Goal: Task Accomplishment & Management: Use online tool/utility

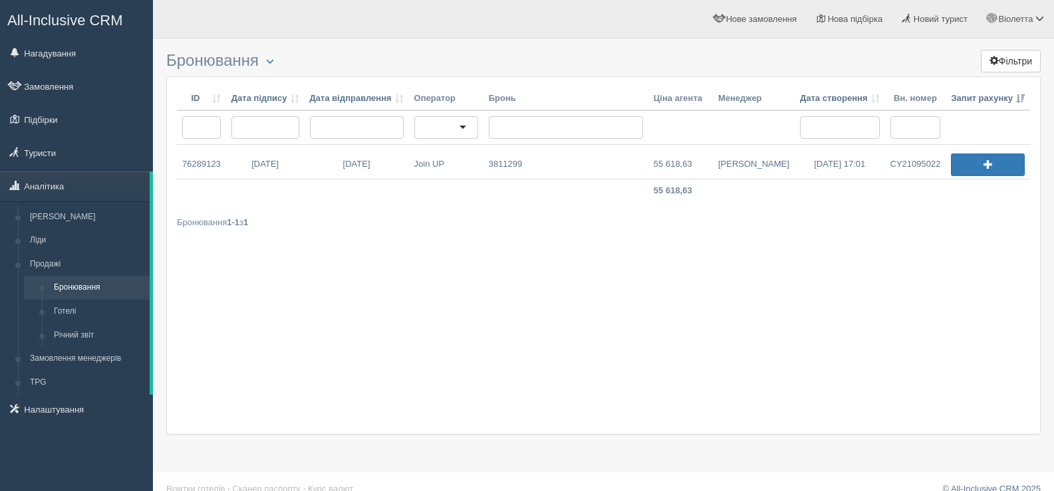
scroll to position [17, 0]
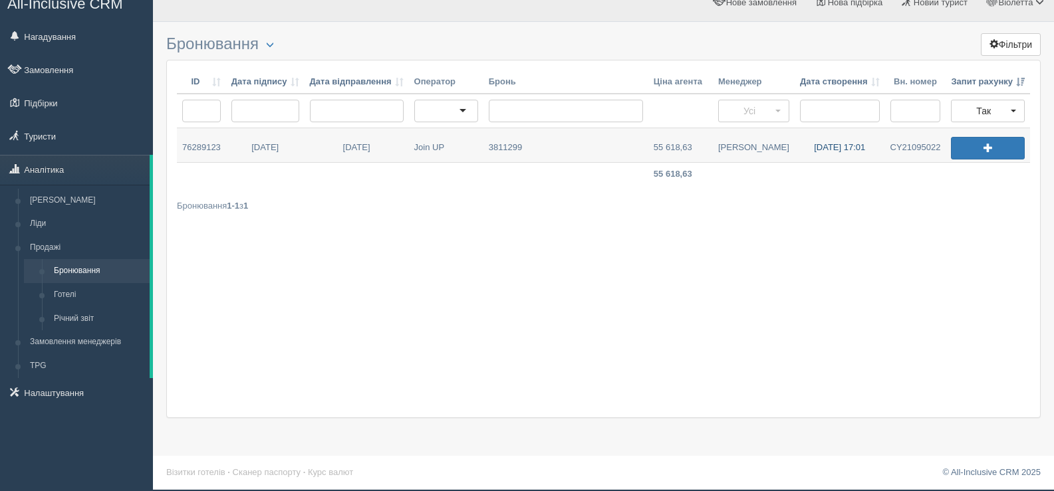
click at [842, 144] on link "14.08.2025 17:01" at bounding box center [840, 145] width 90 height 34
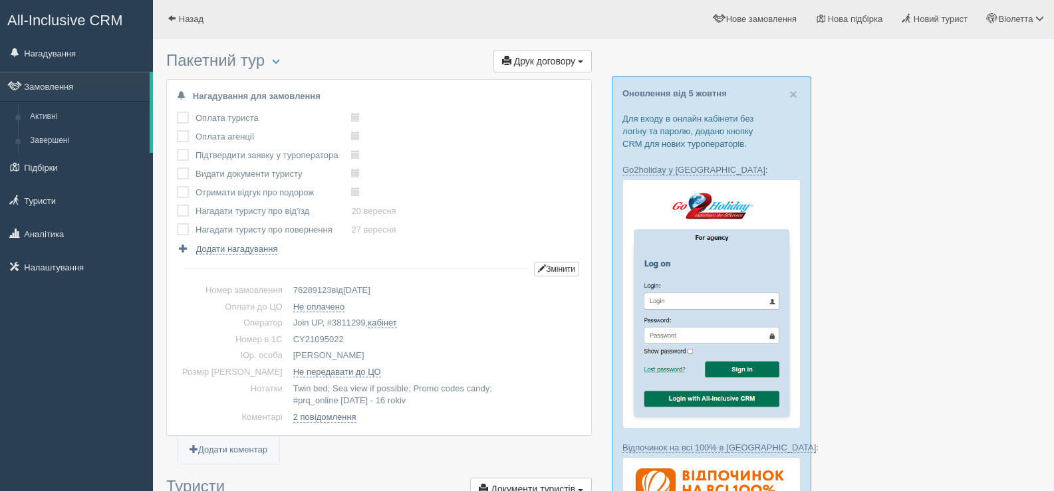
drag, startPoint x: 321, startPoint y: 338, endPoint x: 276, endPoint y: 336, distance: 45.2
click at [288, 336] on td "CY21095022" at bounding box center [434, 340] width 293 height 17
click at [339, 338] on td "CY21095022" at bounding box center [434, 340] width 293 height 17
drag, startPoint x: 317, startPoint y: 337, endPoint x: 282, endPoint y: 340, distance: 35.4
click at [288, 340] on td "CY21095022" at bounding box center [434, 340] width 293 height 17
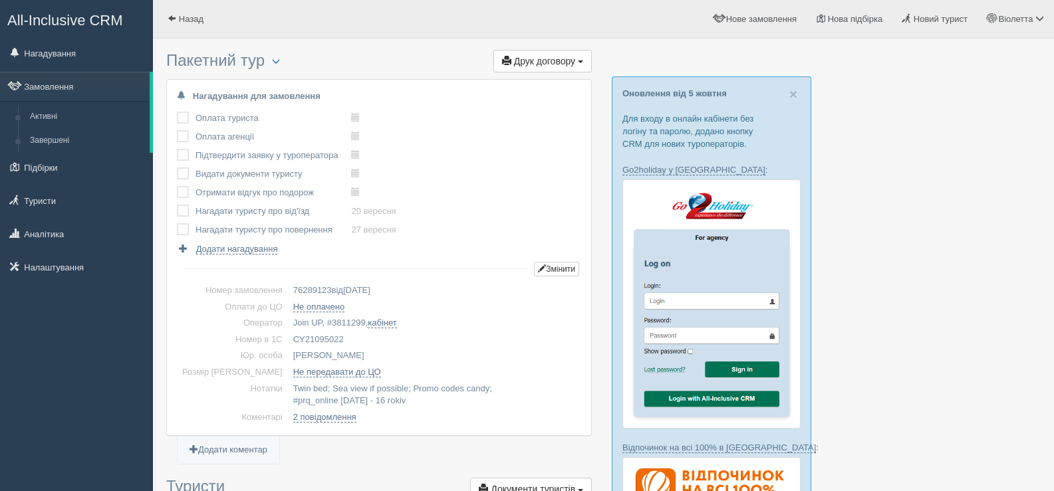
click at [330, 334] on td "CY21095022" at bounding box center [434, 340] width 293 height 17
drag, startPoint x: 323, startPoint y: 337, endPoint x: 271, endPoint y: 342, distance: 52.1
click at [288, 342] on td "CY21095022" at bounding box center [434, 340] width 293 height 17
copy td "CY21095022"
click at [171, 15] on span at bounding box center [172, 18] width 9 height 9
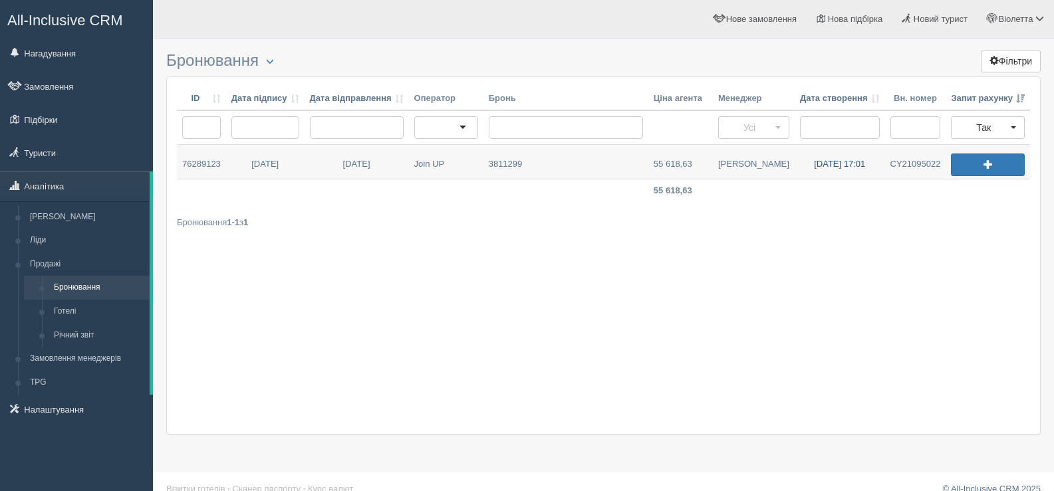
click at [846, 162] on link "14.08.2025 17:01" at bounding box center [840, 162] width 90 height 34
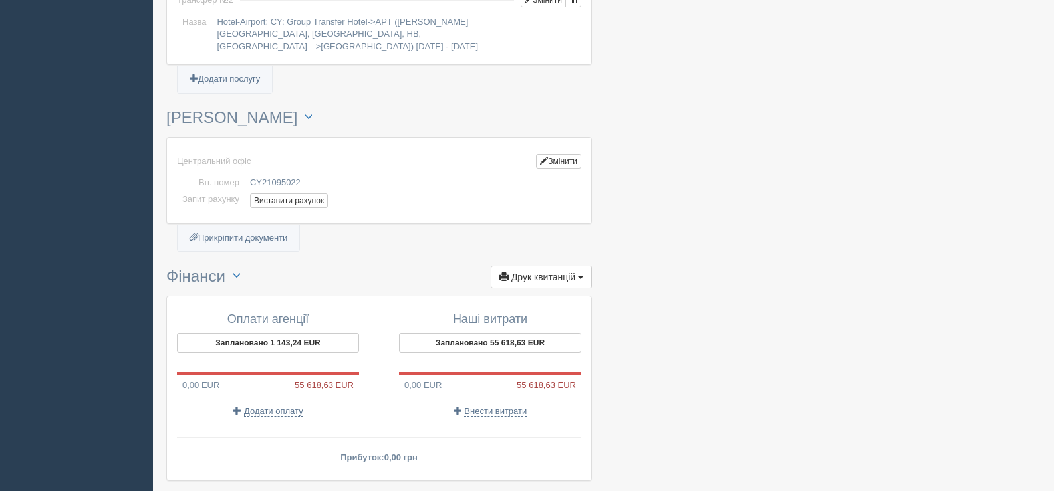
scroll to position [1330, 0]
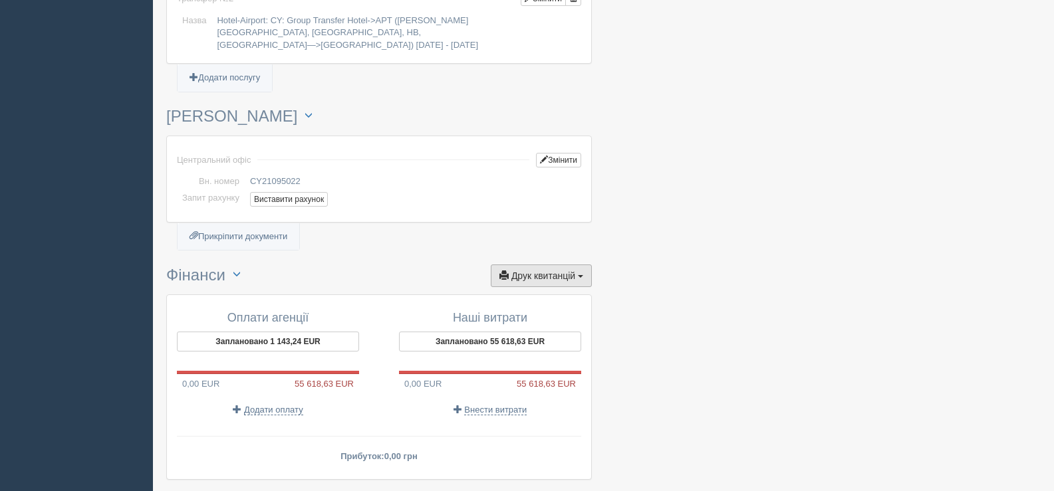
click at [572, 271] on span "Друк квитанцій" at bounding box center [543, 276] width 64 height 11
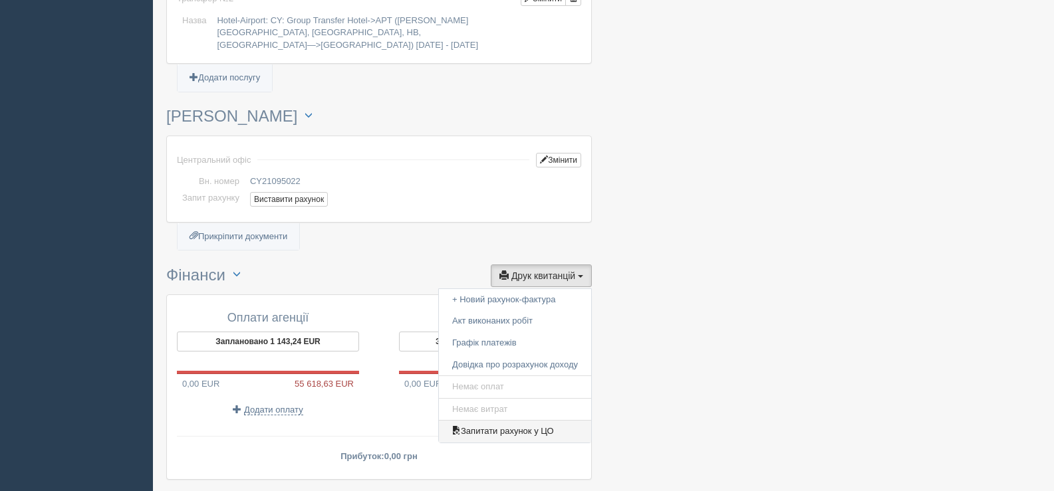
click at [517, 421] on link "Запитати рахунок у ЦО" at bounding box center [515, 432] width 152 height 22
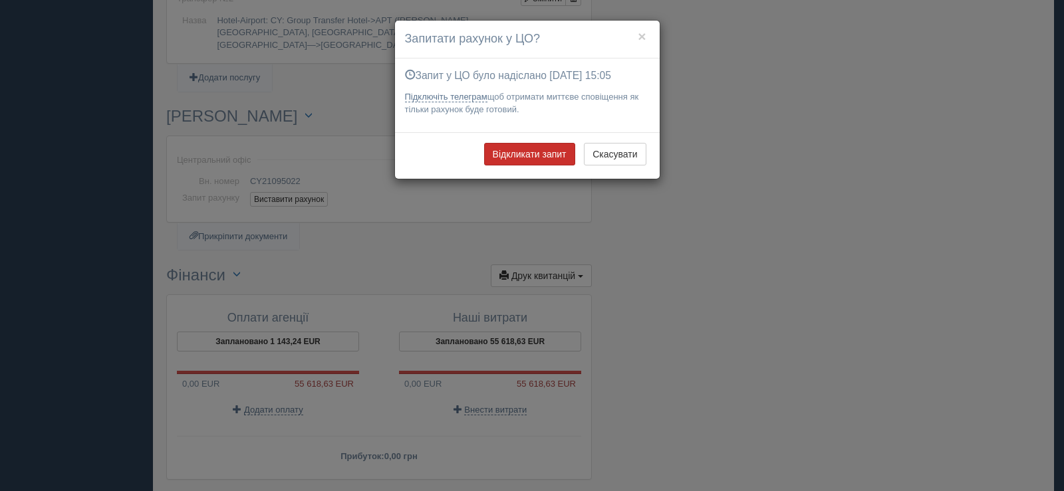
click at [531, 156] on button "Відкликати запит" at bounding box center [529, 154] width 91 height 23
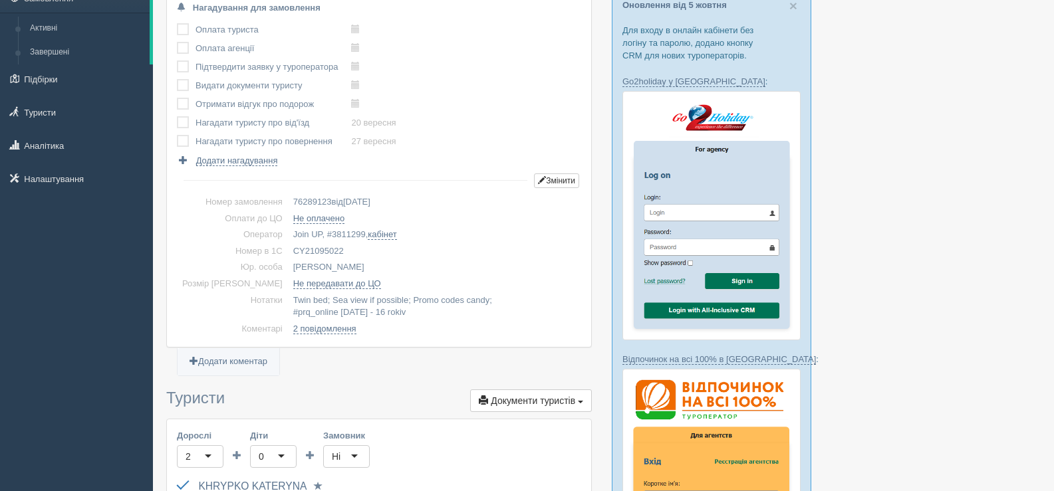
scroll to position [0, 0]
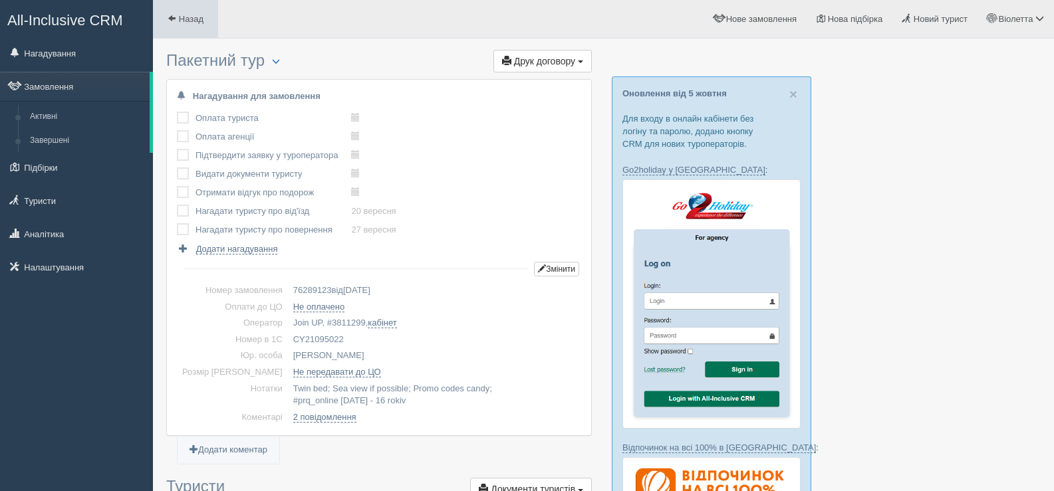
click at [170, 17] on span at bounding box center [172, 18] width 9 height 9
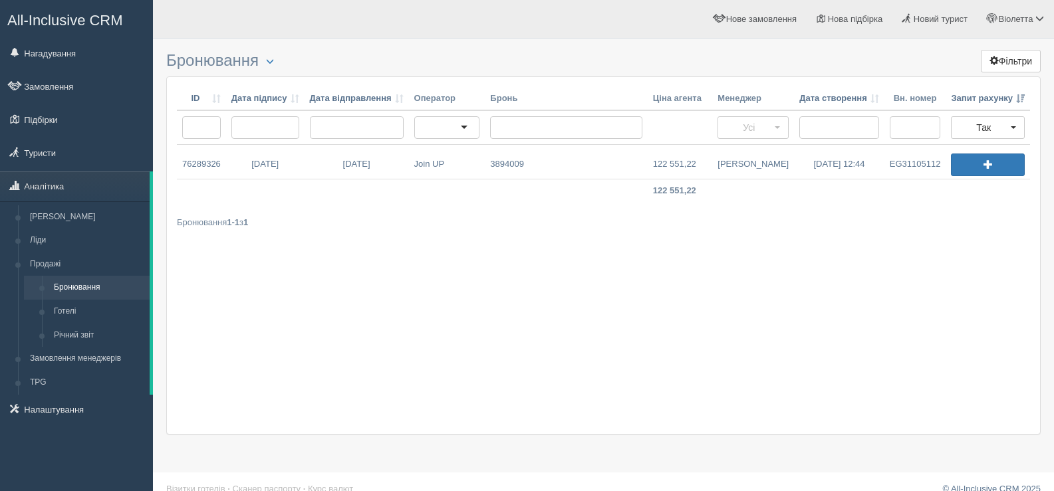
drag, startPoint x: 835, startPoint y: 166, endPoint x: 779, endPoint y: 260, distance: 109.7
click at [779, 260] on div "ID Дата підпису Дата відправлення Оператор Бронь Ціна агента Менеджер Дата ство…" at bounding box center [603, 255] width 874 height 358
click at [842, 166] on link "08.10.2025 12:44" at bounding box center [839, 162] width 90 height 34
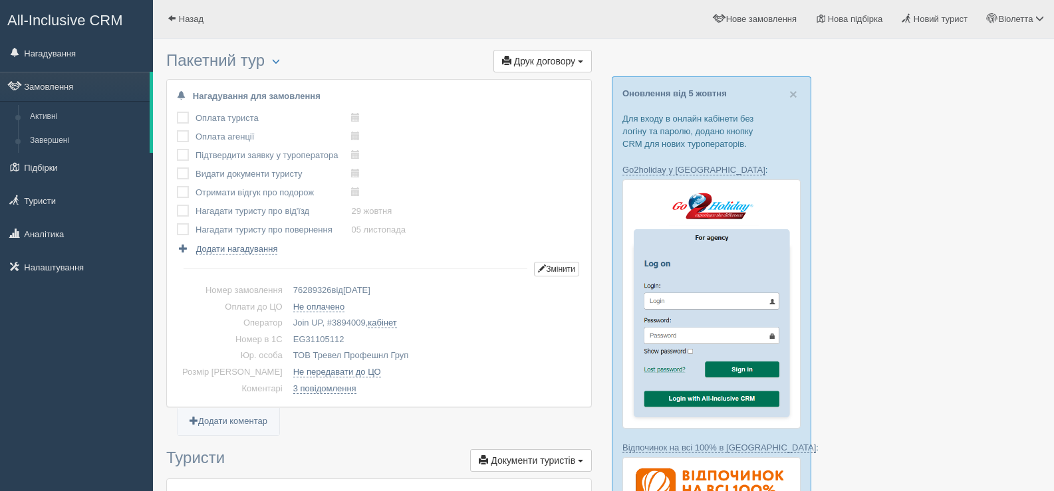
drag, startPoint x: 320, startPoint y: 335, endPoint x: 264, endPoint y: 338, distance: 56.0
click at [288, 338] on td "EG31105112" at bounding box center [434, 340] width 293 height 17
copy td "EG31105112"
click at [174, 19] on span at bounding box center [172, 18] width 9 height 9
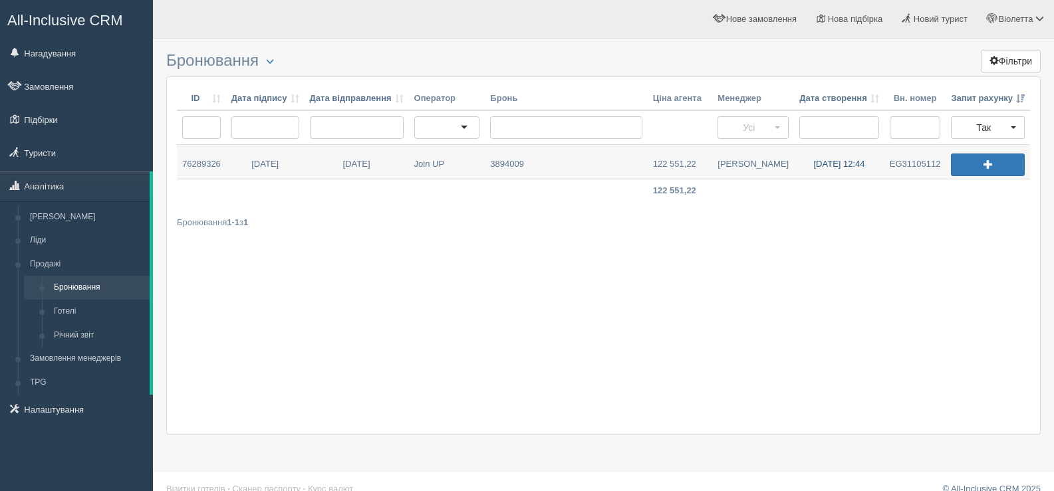
click at [846, 160] on link "08.10.2025 12:44" at bounding box center [839, 162] width 90 height 34
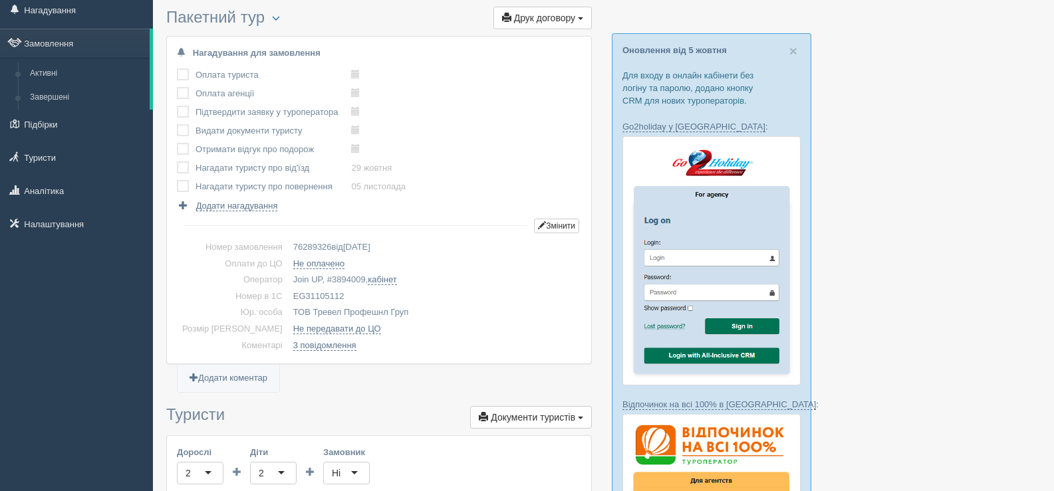
scroll to position [66, 0]
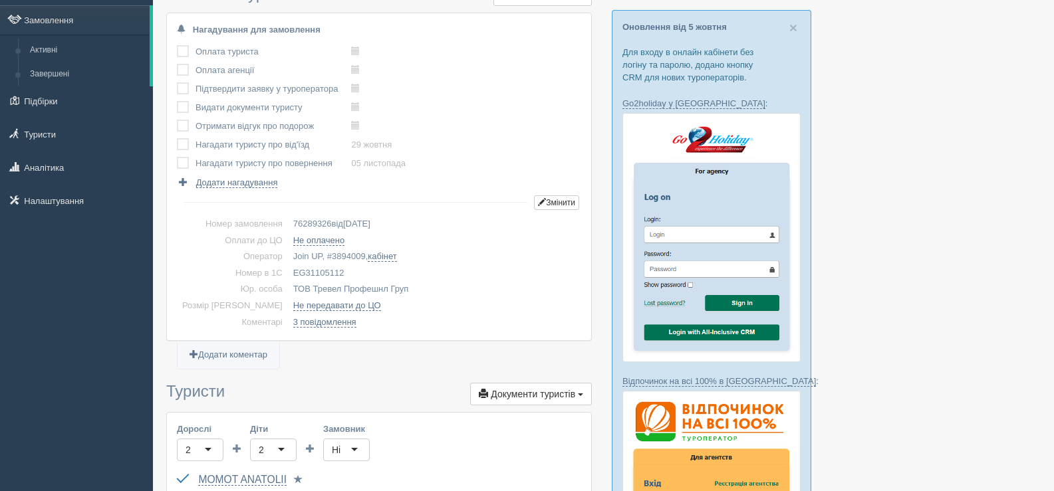
drag, startPoint x: 319, startPoint y: 270, endPoint x: 278, endPoint y: 275, distance: 40.8
click at [288, 275] on td "EG31105112" at bounding box center [434, 273] width 293 height 17
click at [405, 273] on td "EG31105112" at bounding box center [434, 273] width 293 height 17
drag, startPoint x: 321, startPoint y: 270, endPoint x: 269, endPoint y: 271, distance: 52.5
click at [288, 271] on td "EG31105112" at bounding box center [434, 273] width 293 height 17
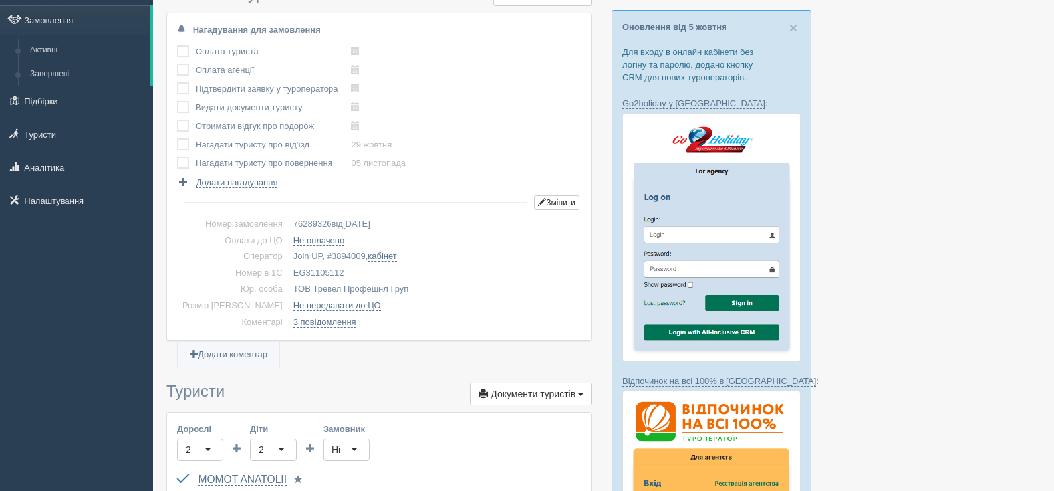
copy td "EG31105112"
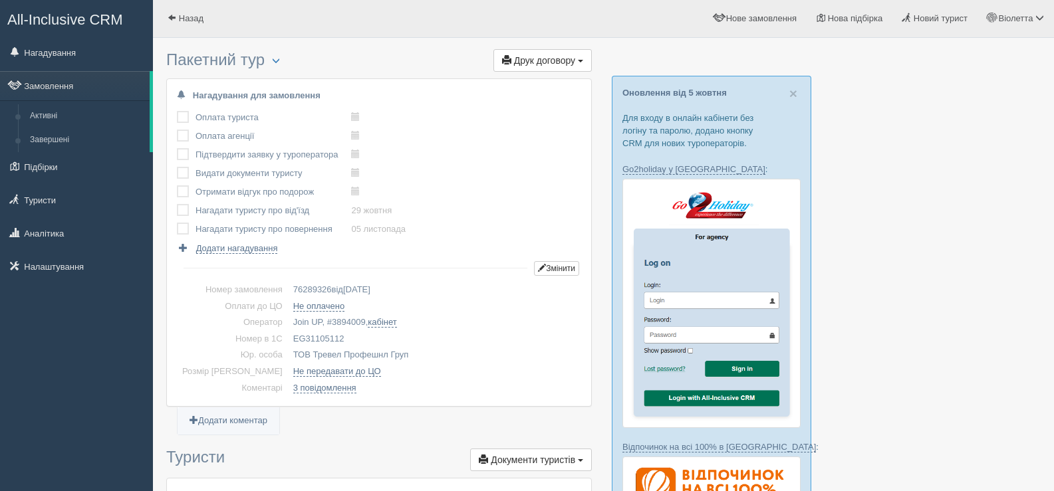
scroll to position [0, 0]
click at [170, 14] on span at bounding box center [172, 18] width 9 height 9
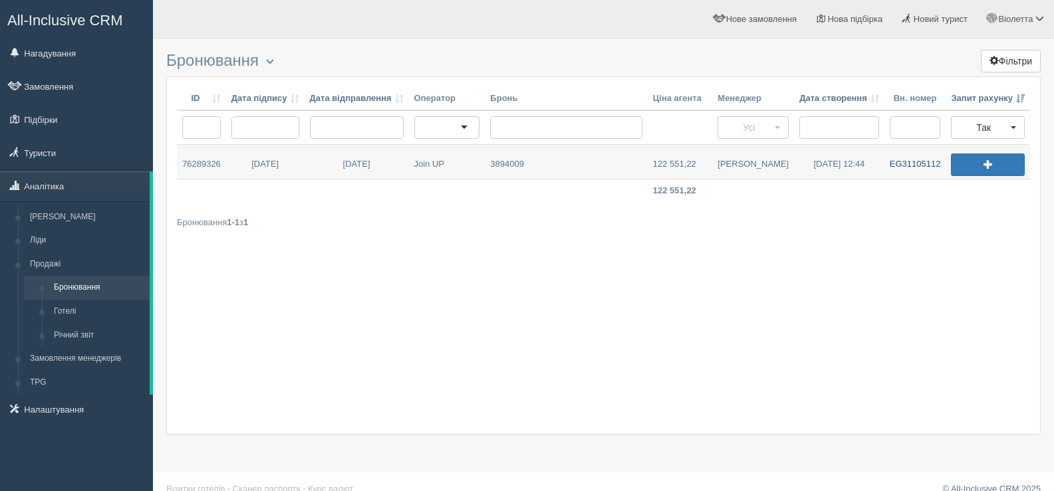
click at [908, 161] on link "EG31105112" at bounding box center [915, 162] width 62 height 34
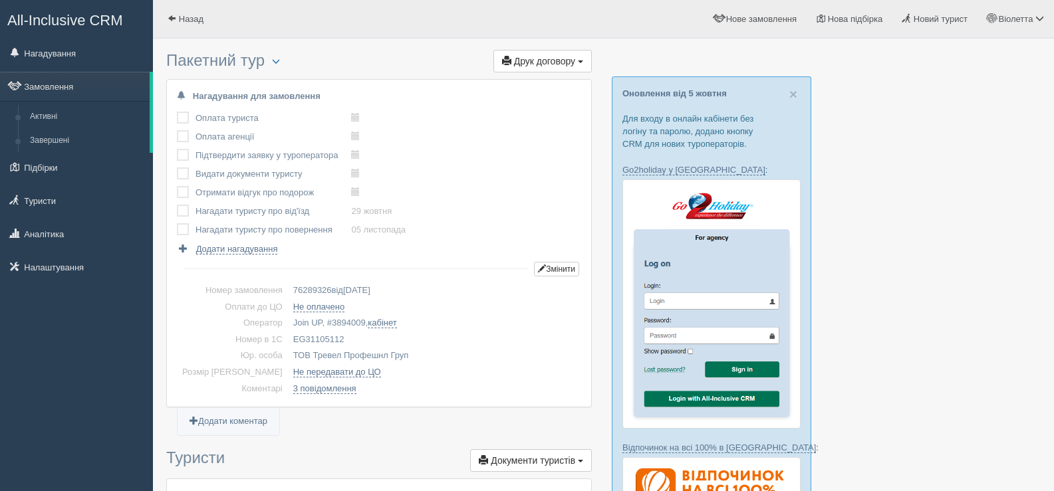
drag, startPoint x: 270, startPoint y: 337, endPoint x: 336, endPoint y: 336, distance: 65.8
click at [336, 336] on td "EG31105112" at bounding box center [434, 340] width 293 height 17
copy td "EG31105112"
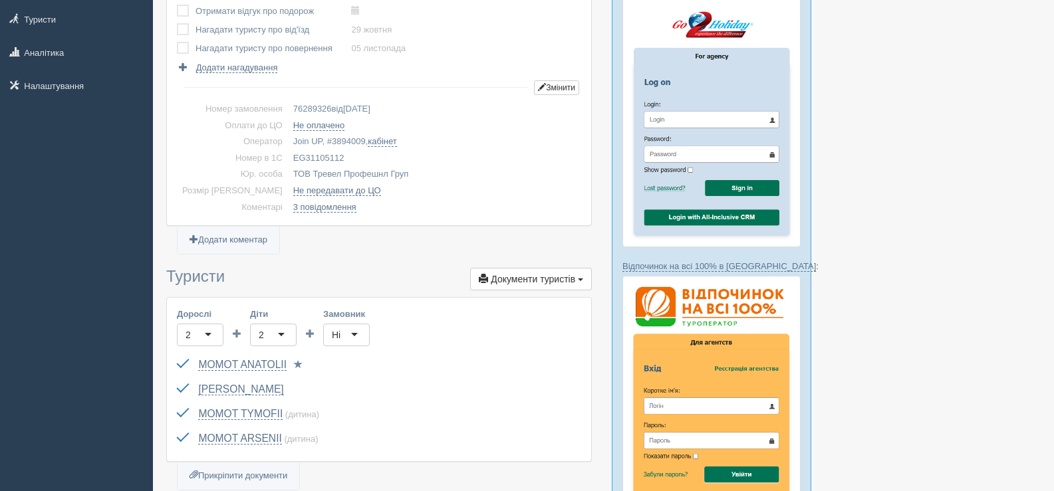
scroll to position [199, 0]
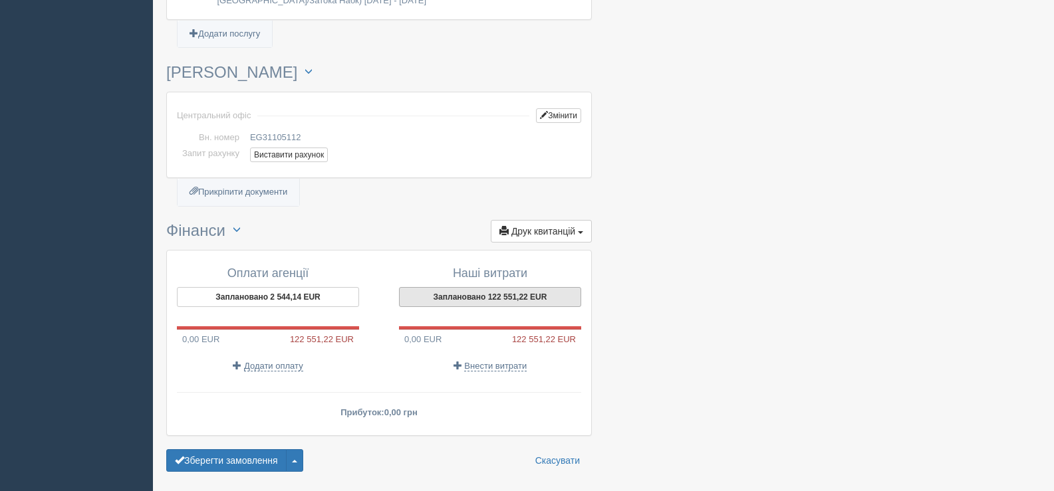
scroll to position [1485, 0]
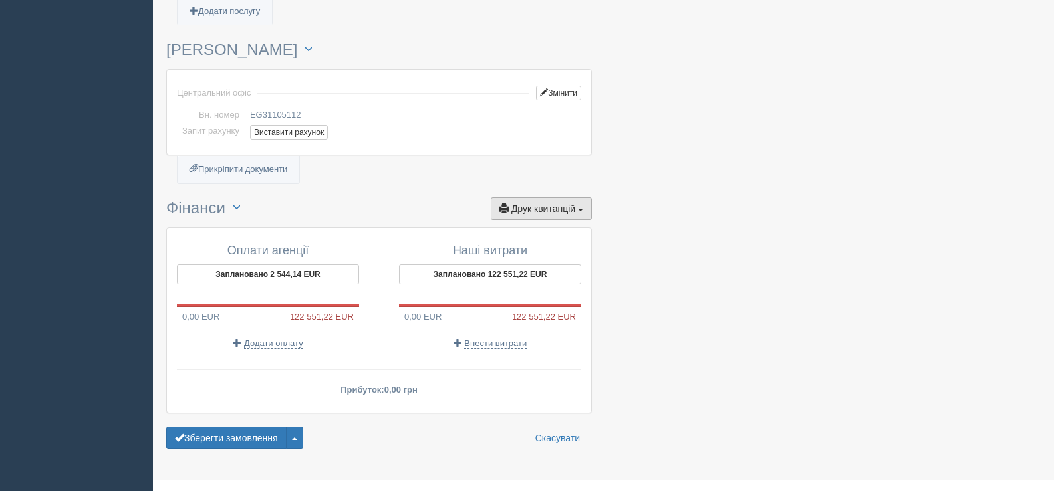
click at [580, 209] on span "button" at bounding box center [580, 210] width 5 height 3
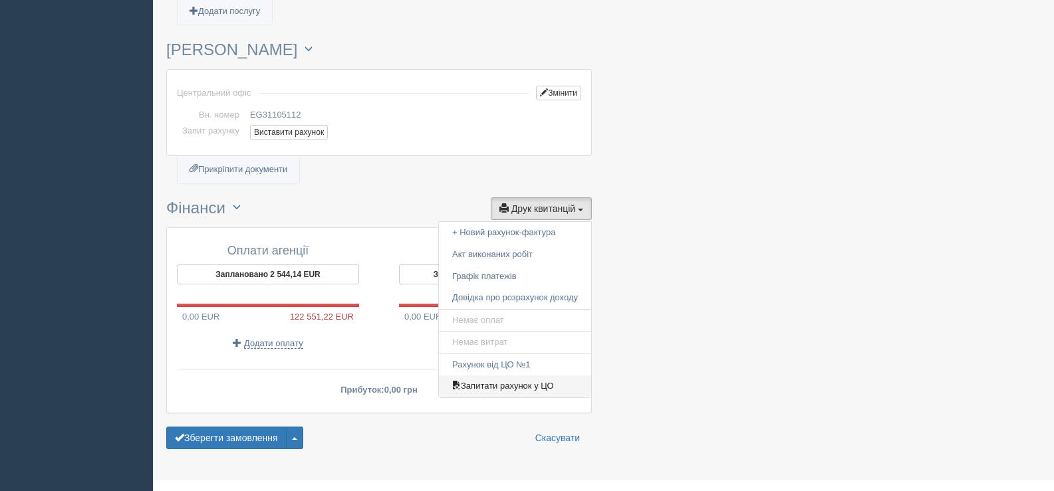
click at [512, 376] on link "Запитати рахунок у ЦО" at bounding box center [515, 387] width 152 height 22
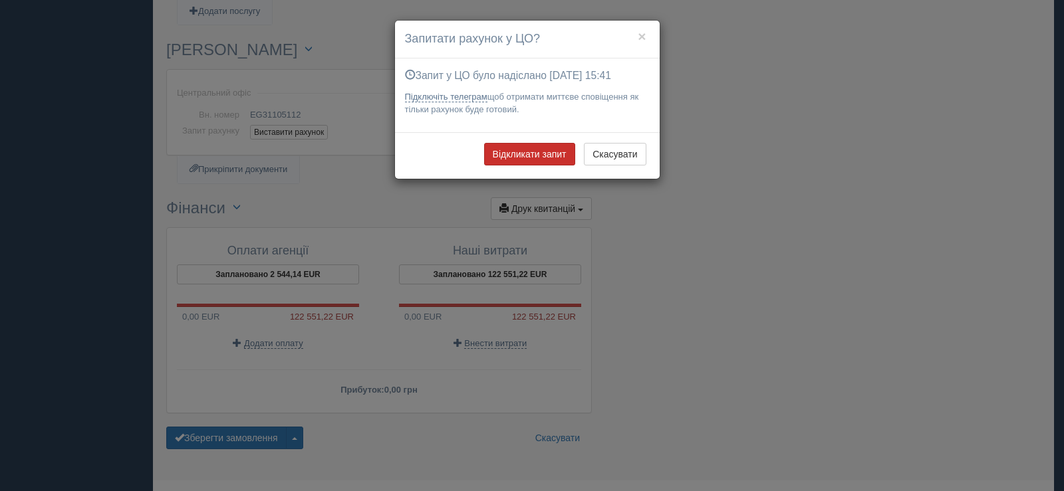
click at [538, 156] on button "Відкликати запит" at bounding box center [529, 154] width 91 height 23
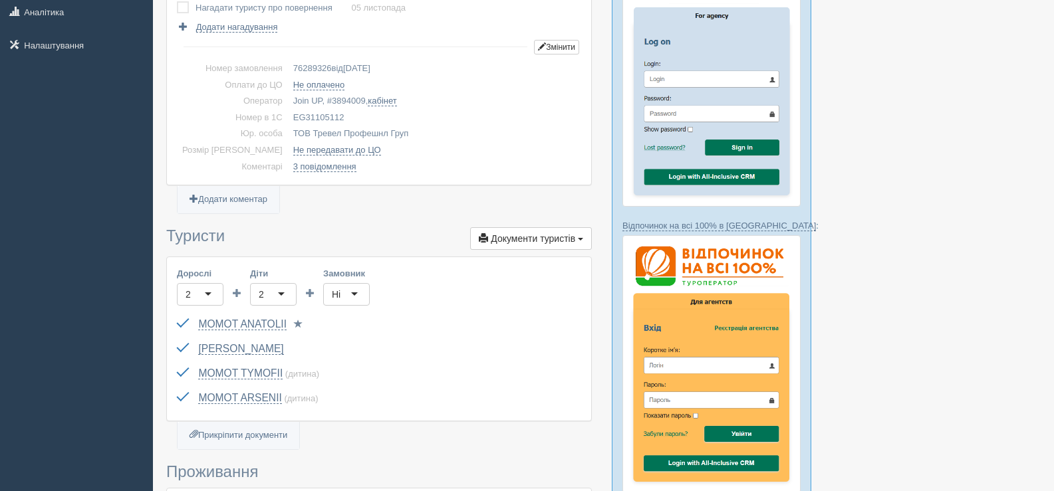
scroll to position [0, 0]
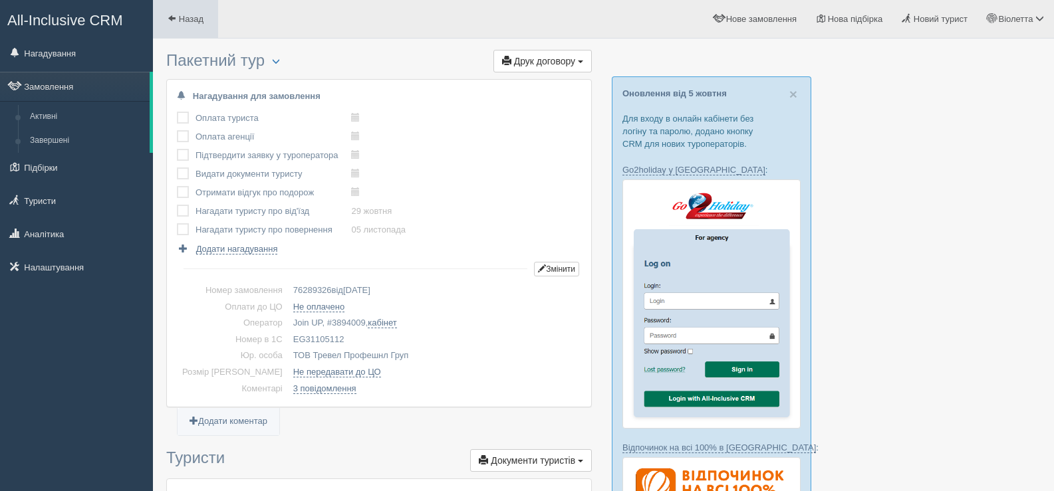
click at [171, 14] on span at bounding box center [172, 18] width 9 height 9
